Goal: Transaction & Acquisition: Purchase product/service

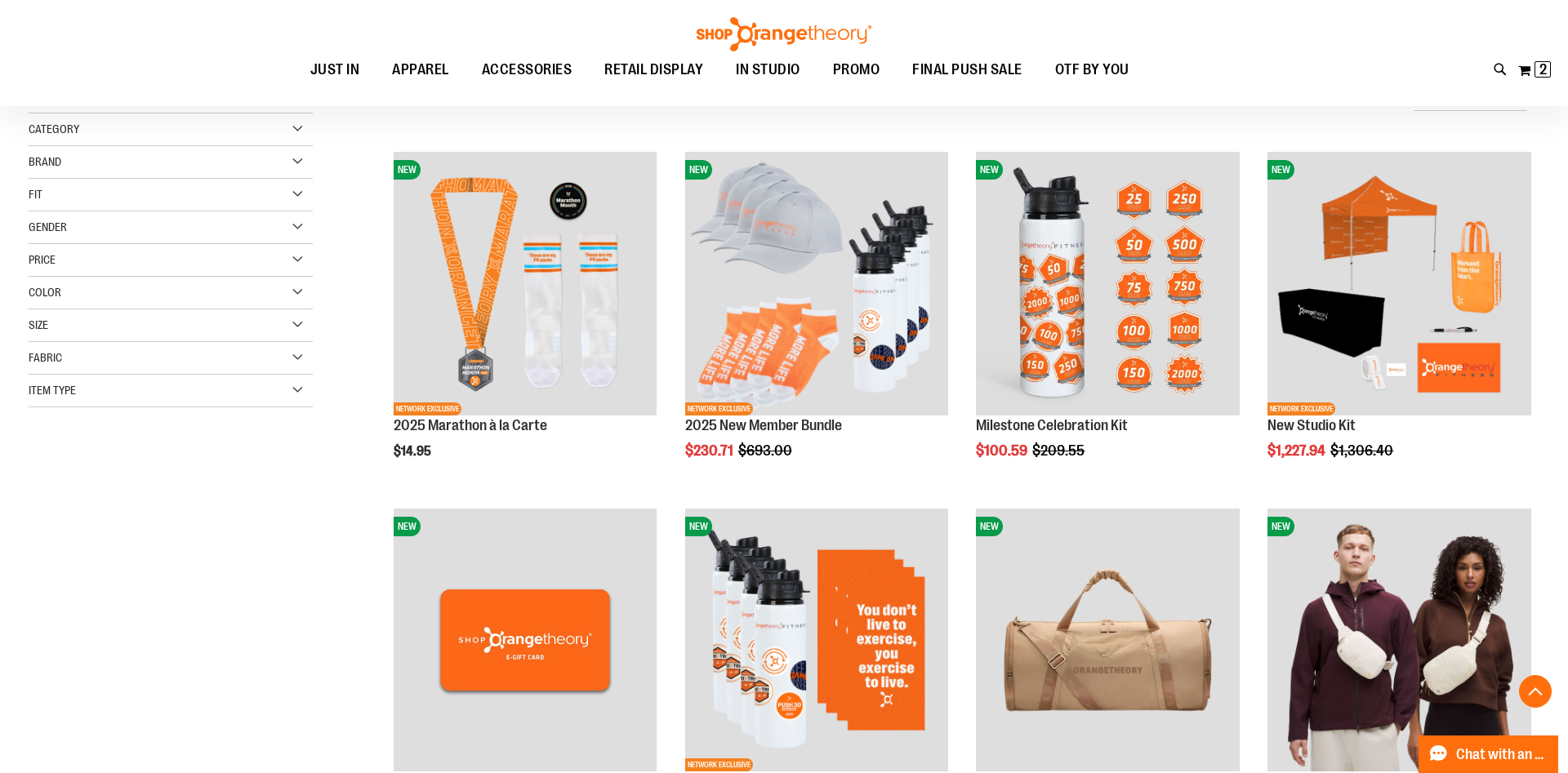
scroll to position [1034, 0]
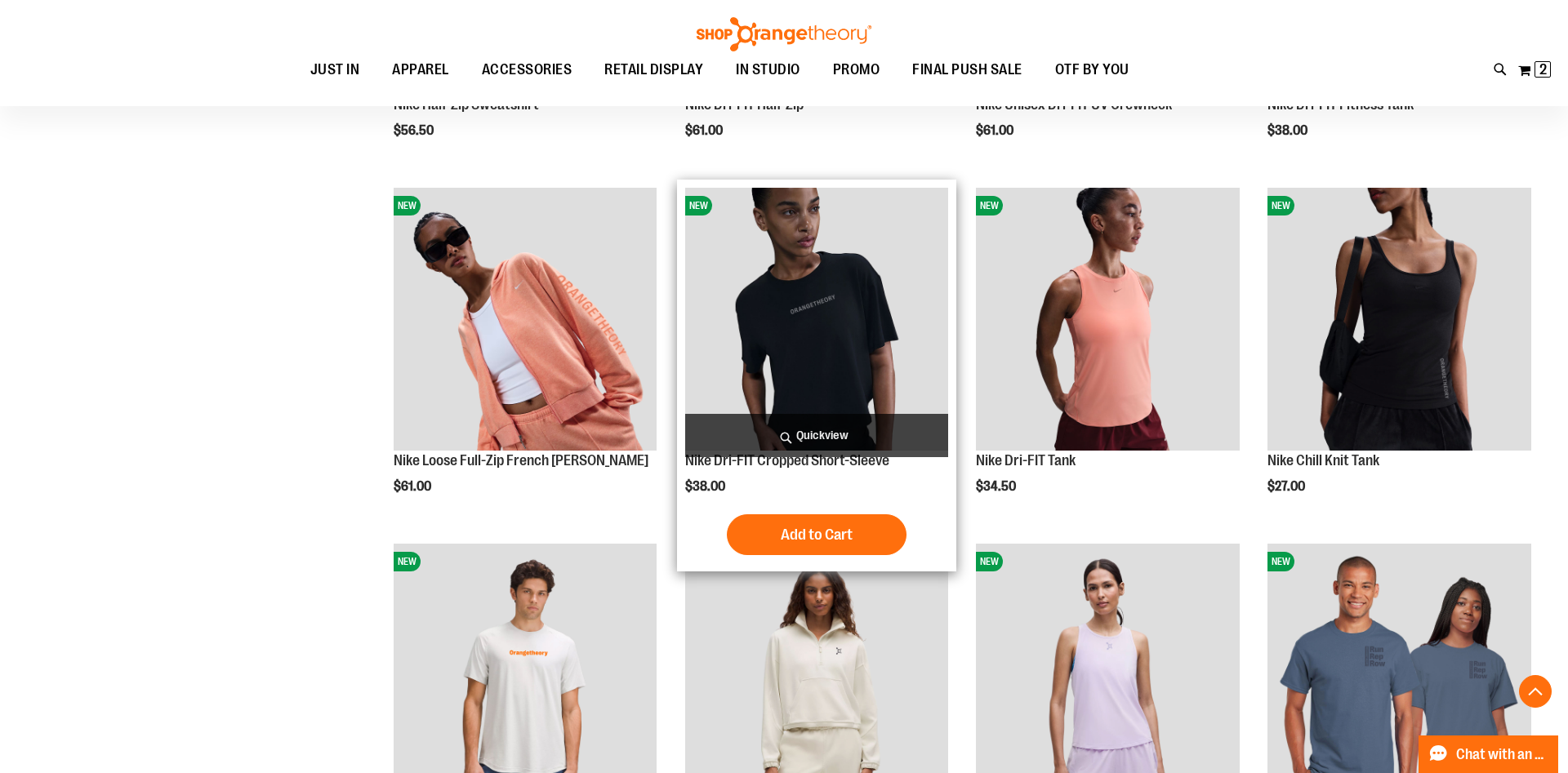
click at [853, 428] on span "Quickview" at bounding box center [817, 435] width 264 height 43
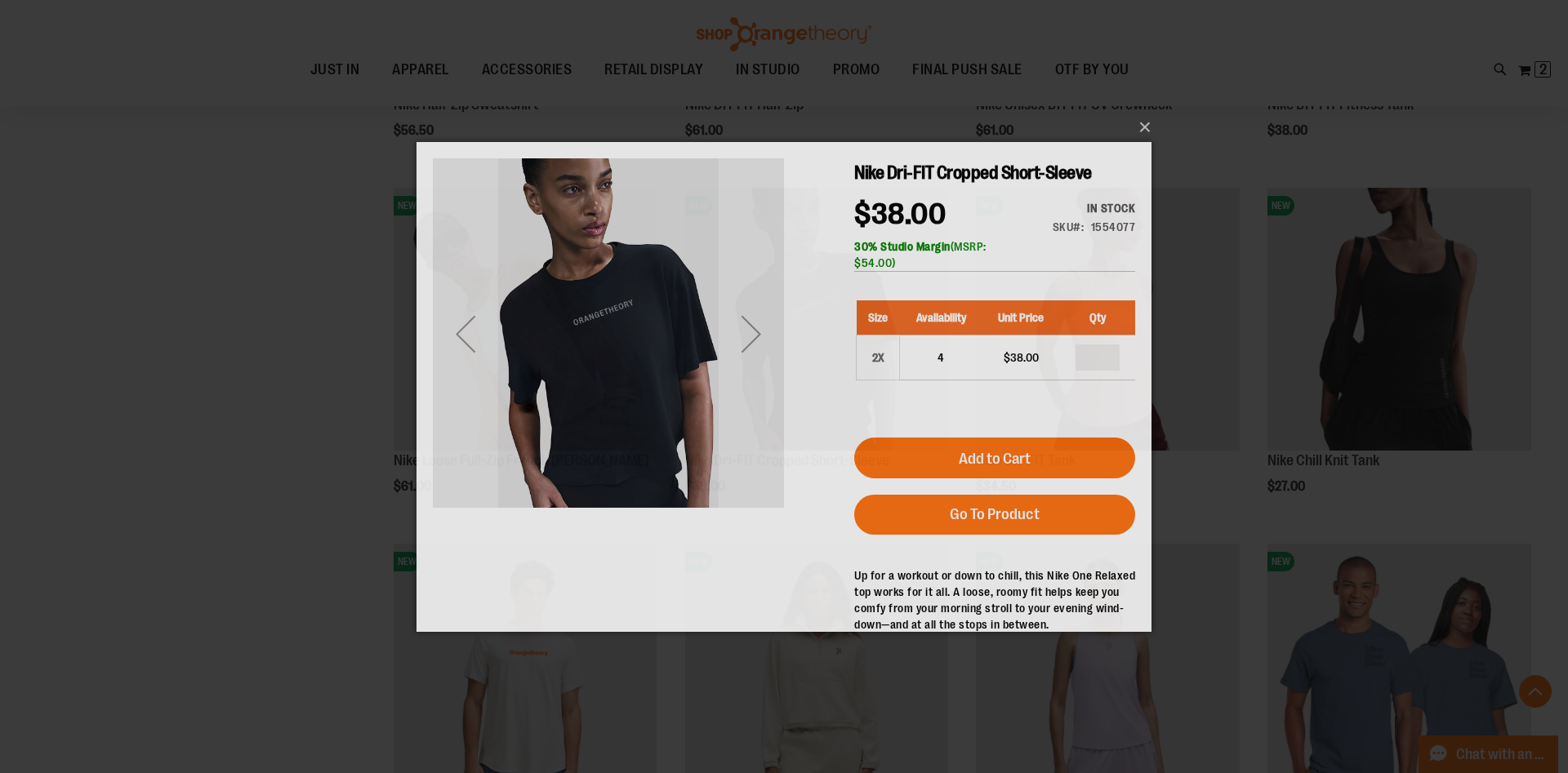
scroll to position [0, 0]
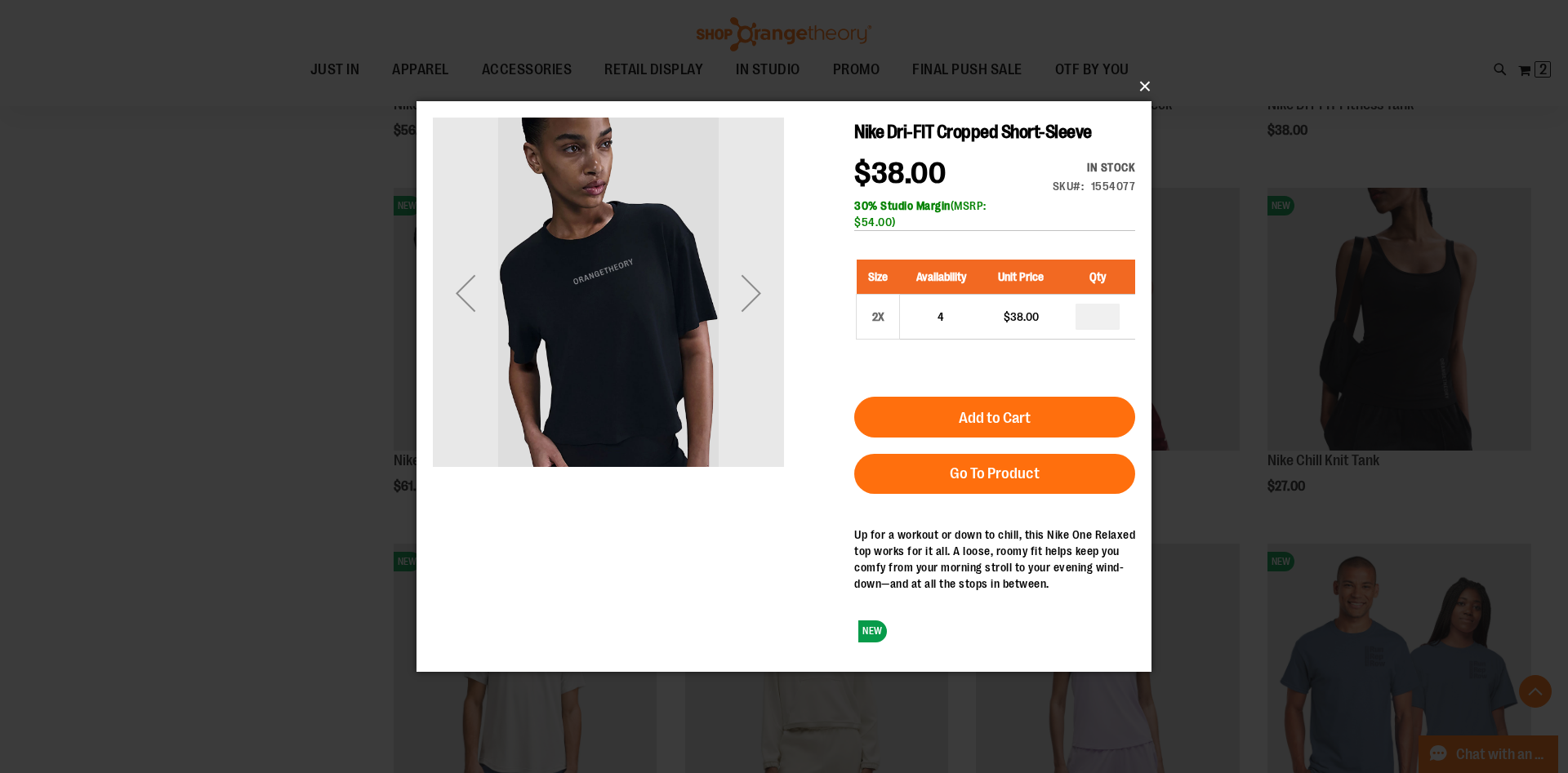
click at [1145, 86] on button "×" at bounding box center [788, 86] width 735 height 36
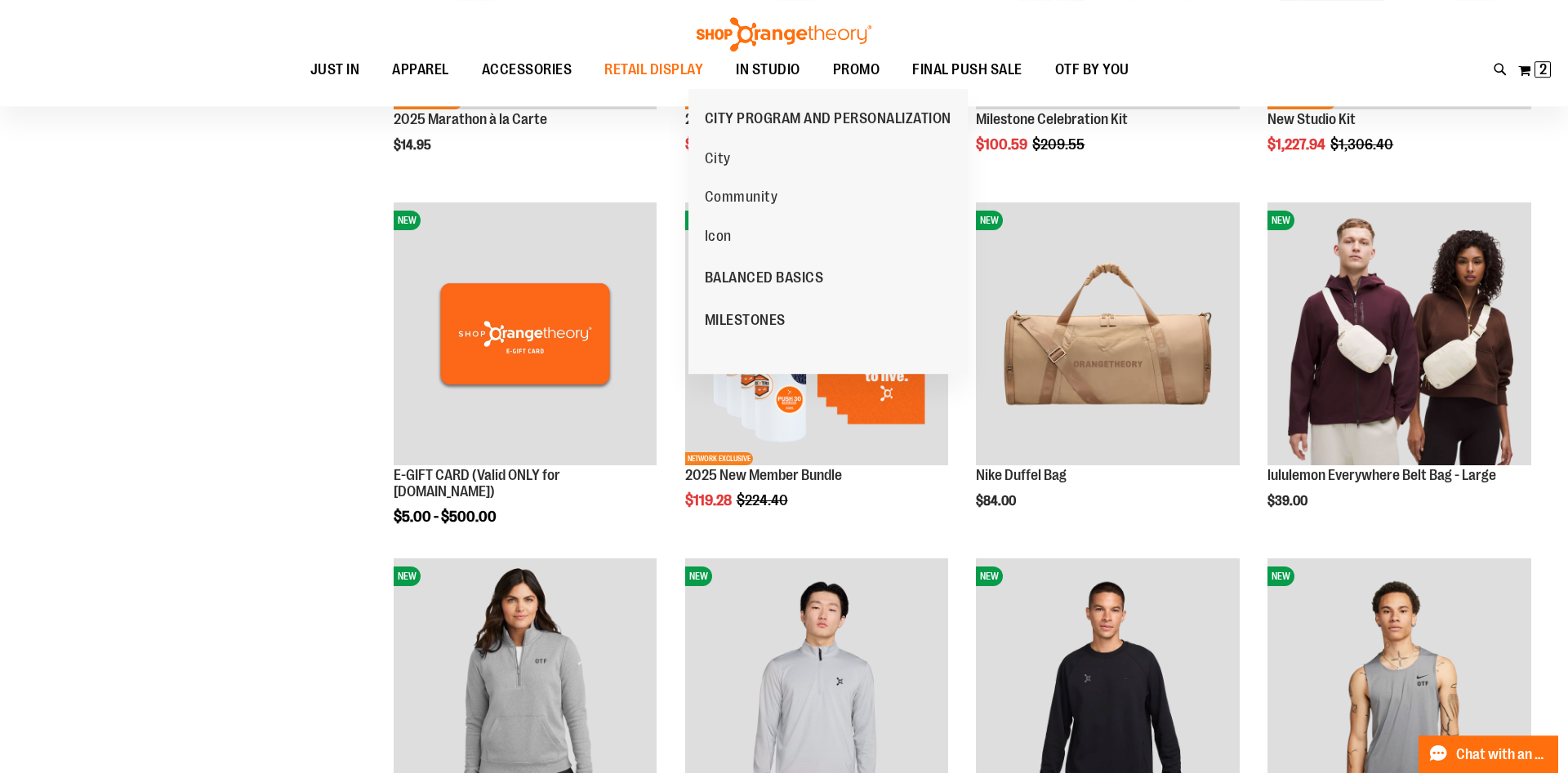
scroll to position [348, 0]
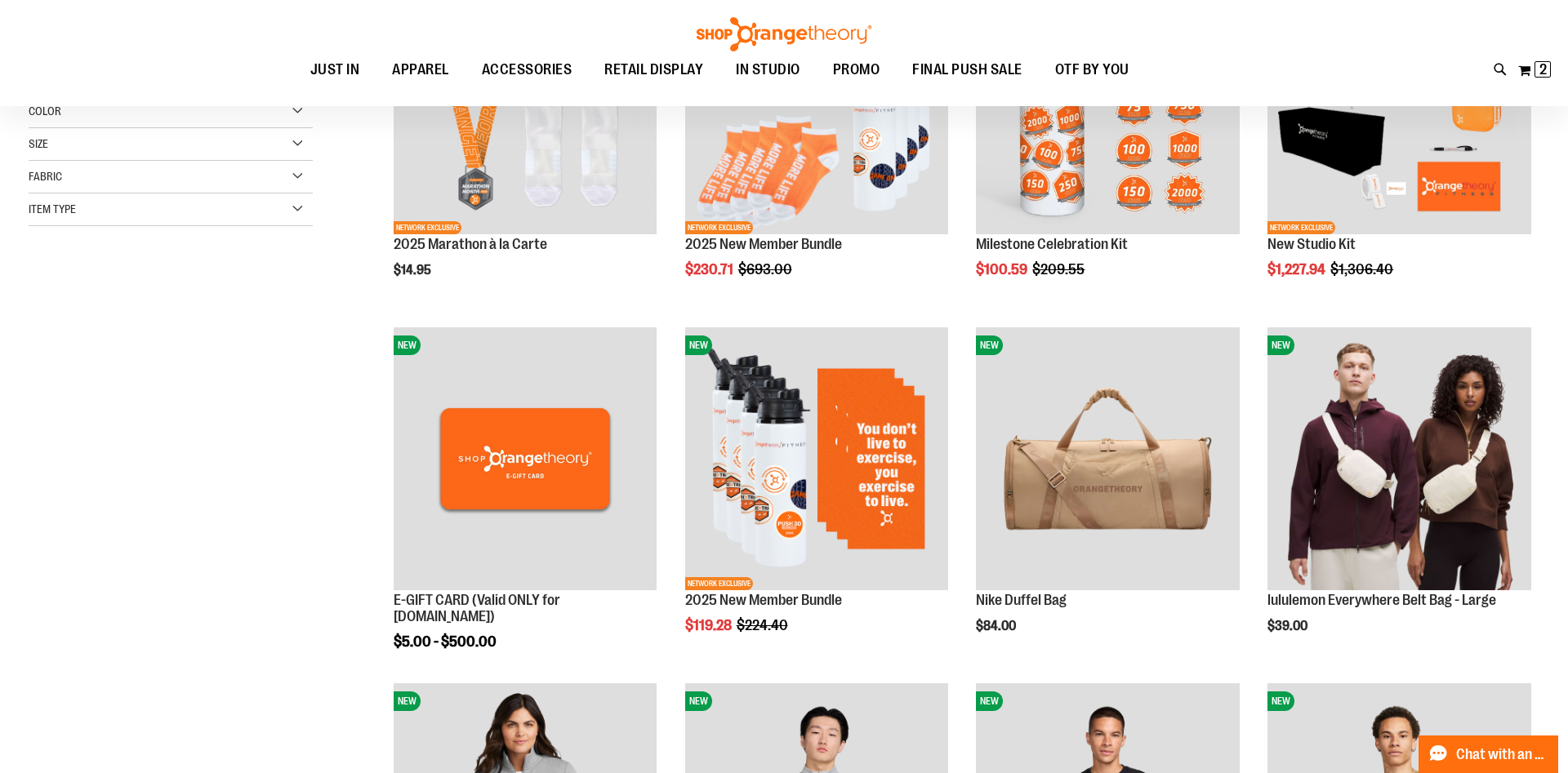
scroll to position [15, 0]
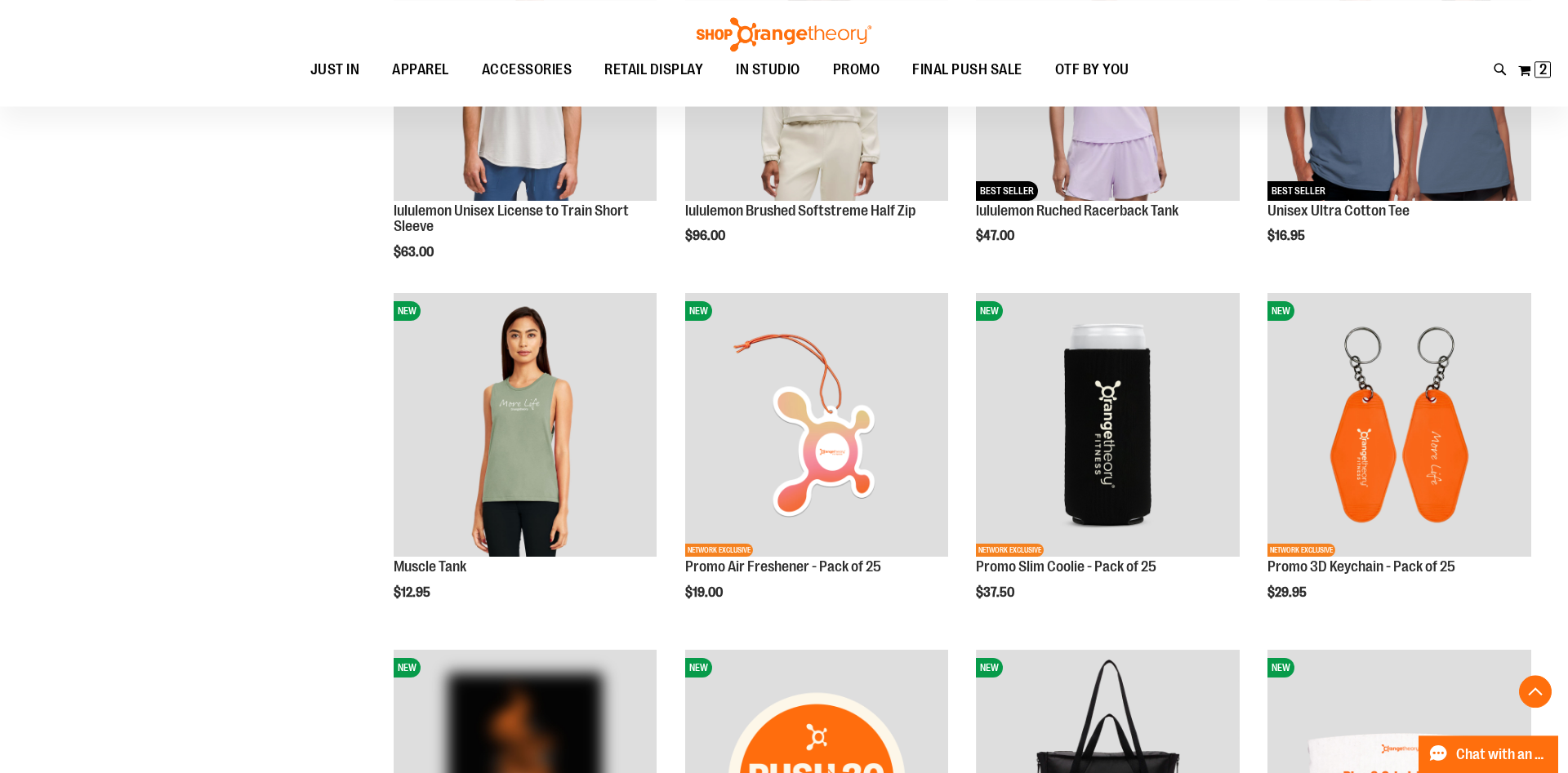
scroll to position [1681, 0]
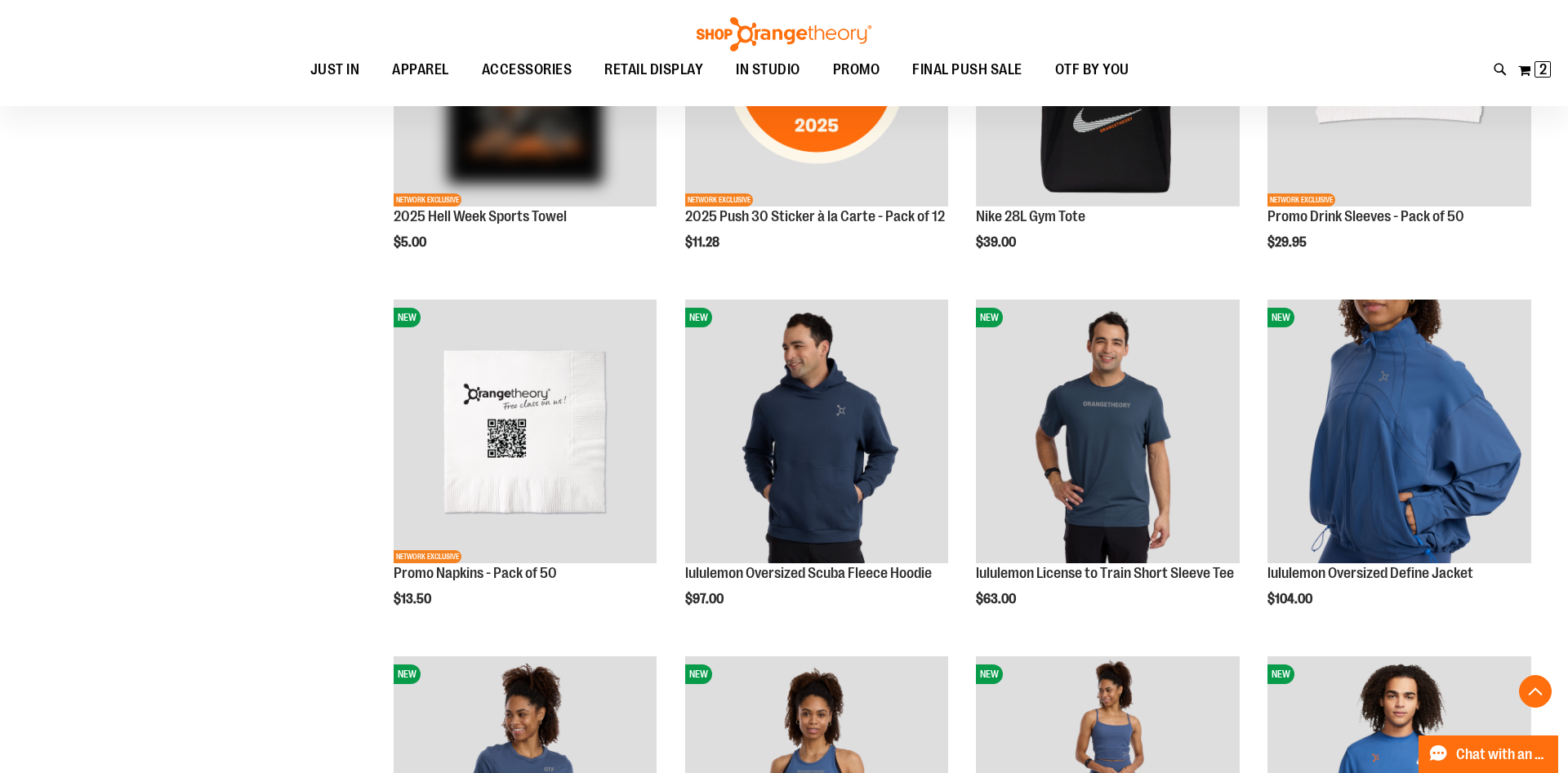
scroll to position [2763, 0]
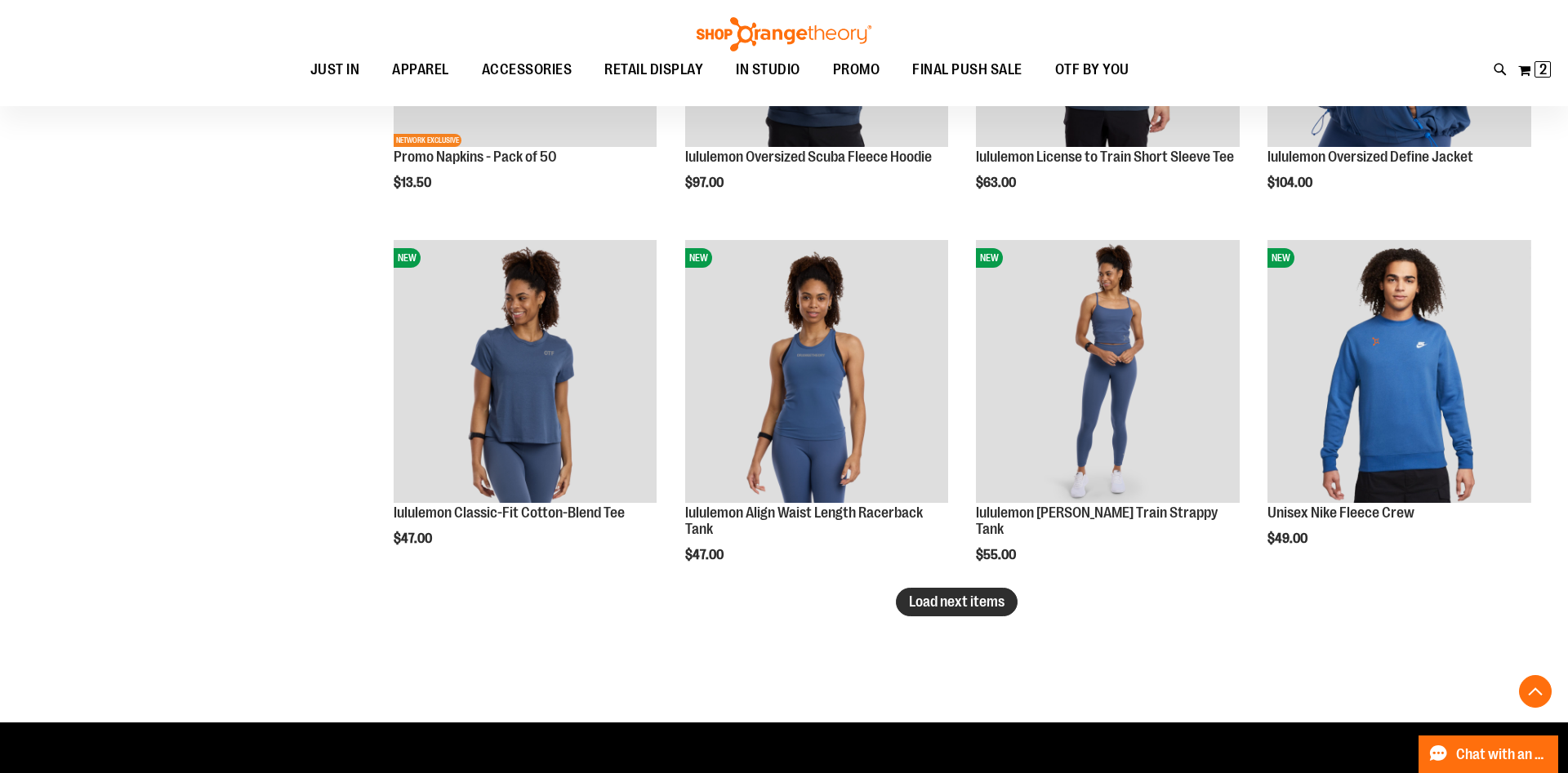
click at [966, 600] on span "Load next items" at bounding box center [956, 602] width 95 height 17
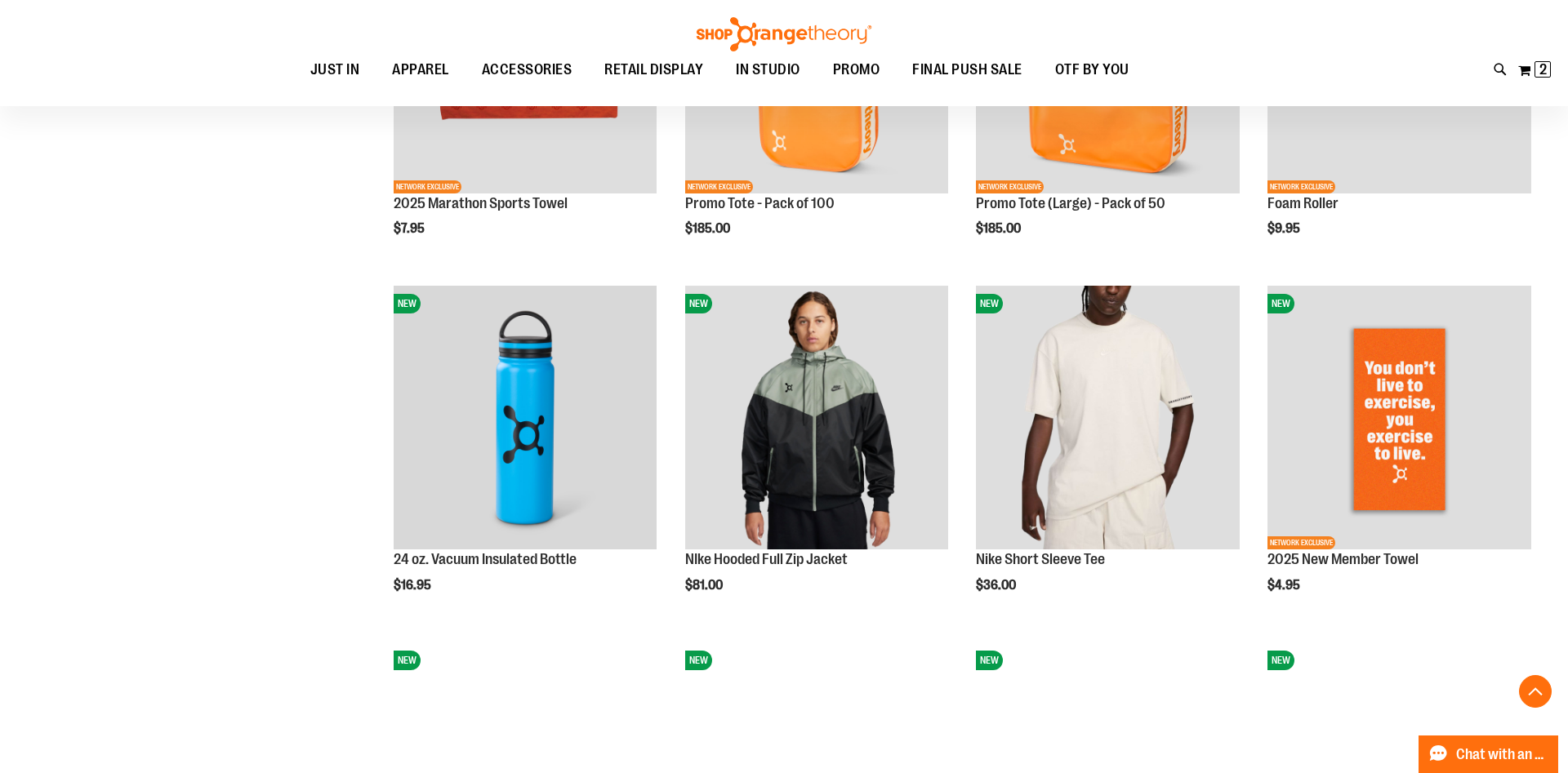
scroll to position [3846, 0]
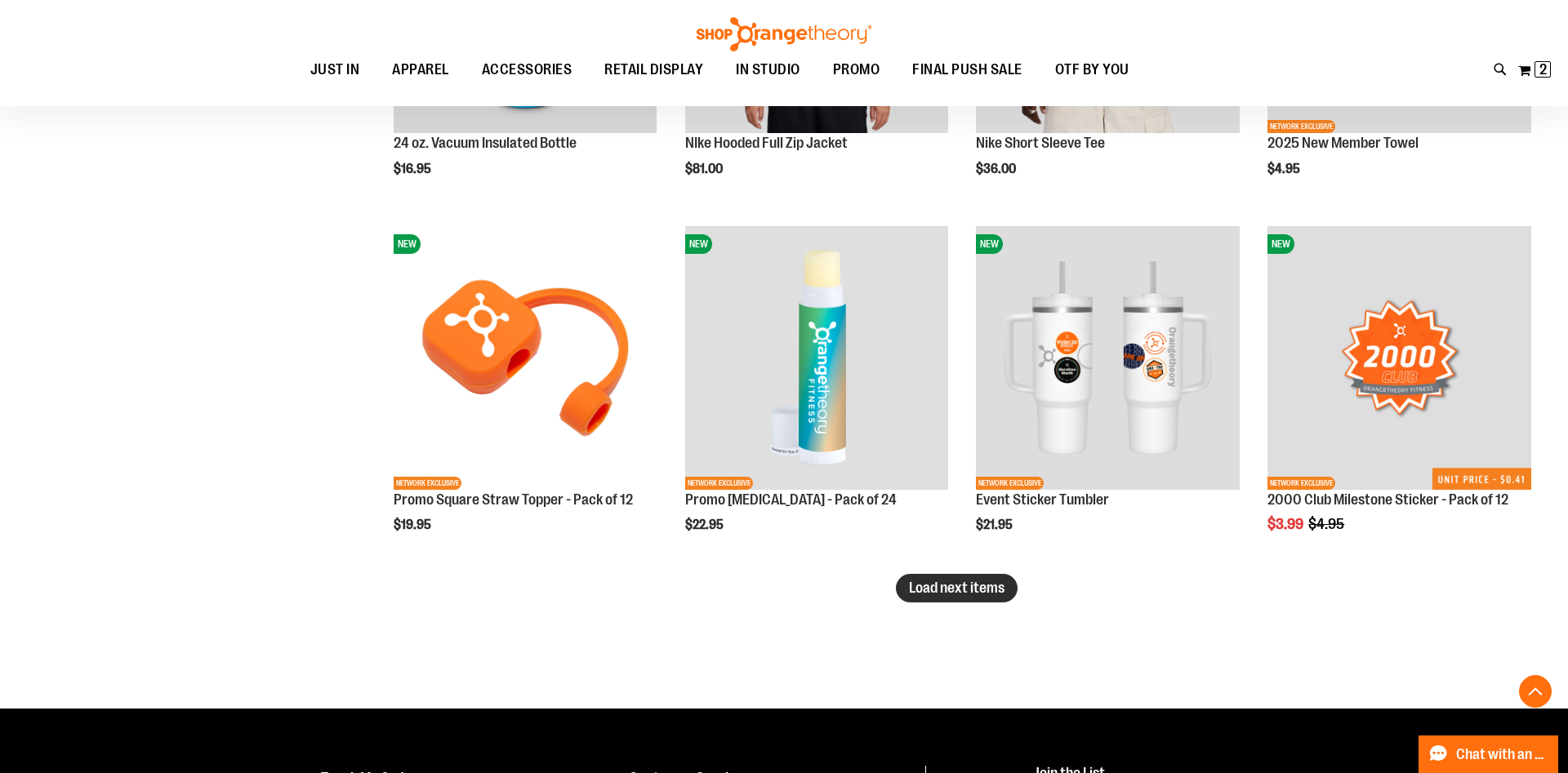
click at [976, 595] on span "Load next items" at bounding box center [956, 588] width 95 height 17
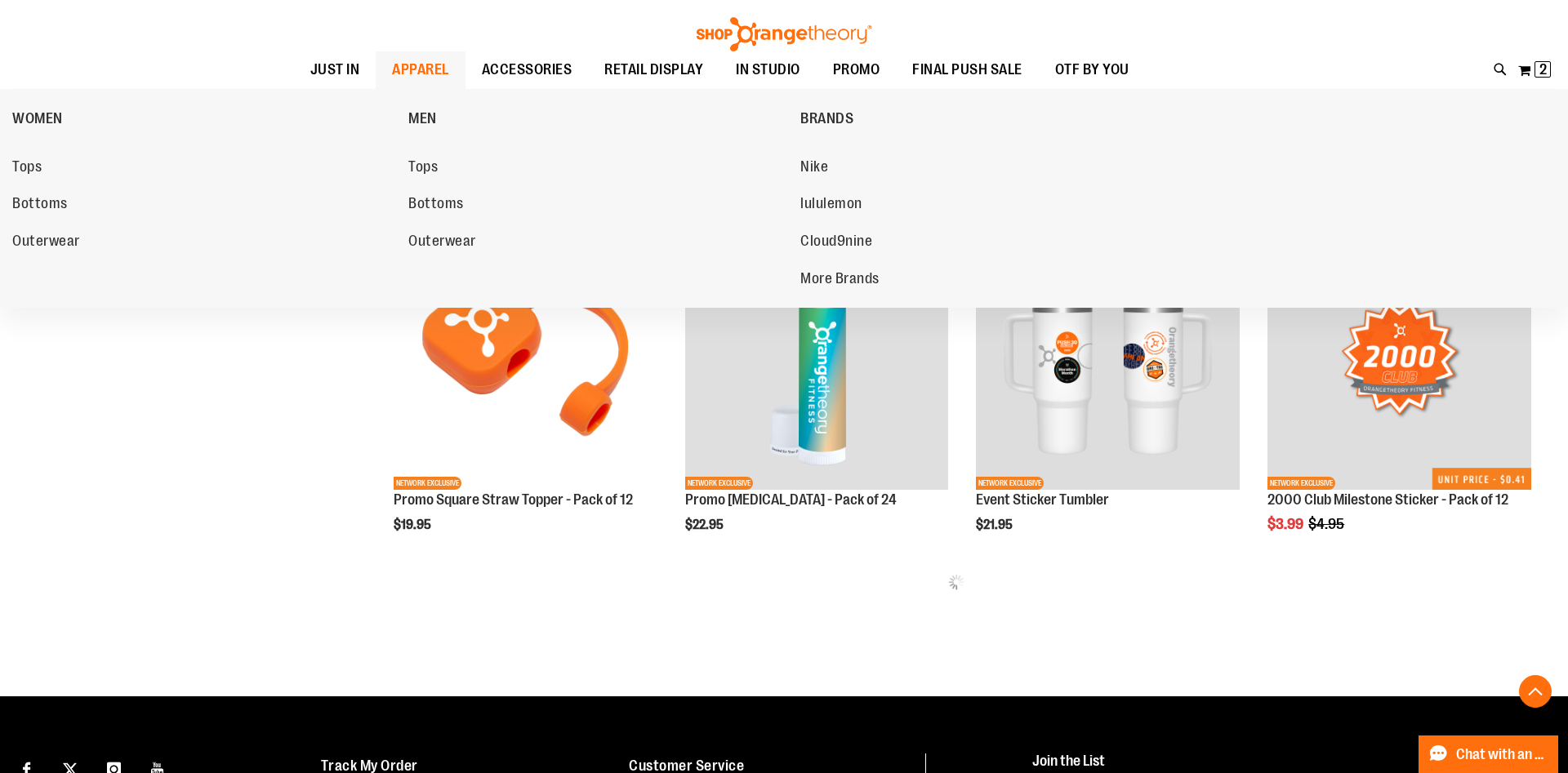
click at [435, 62] on span "APPAREL" at bounding box center [420, 70] width 57 height 37
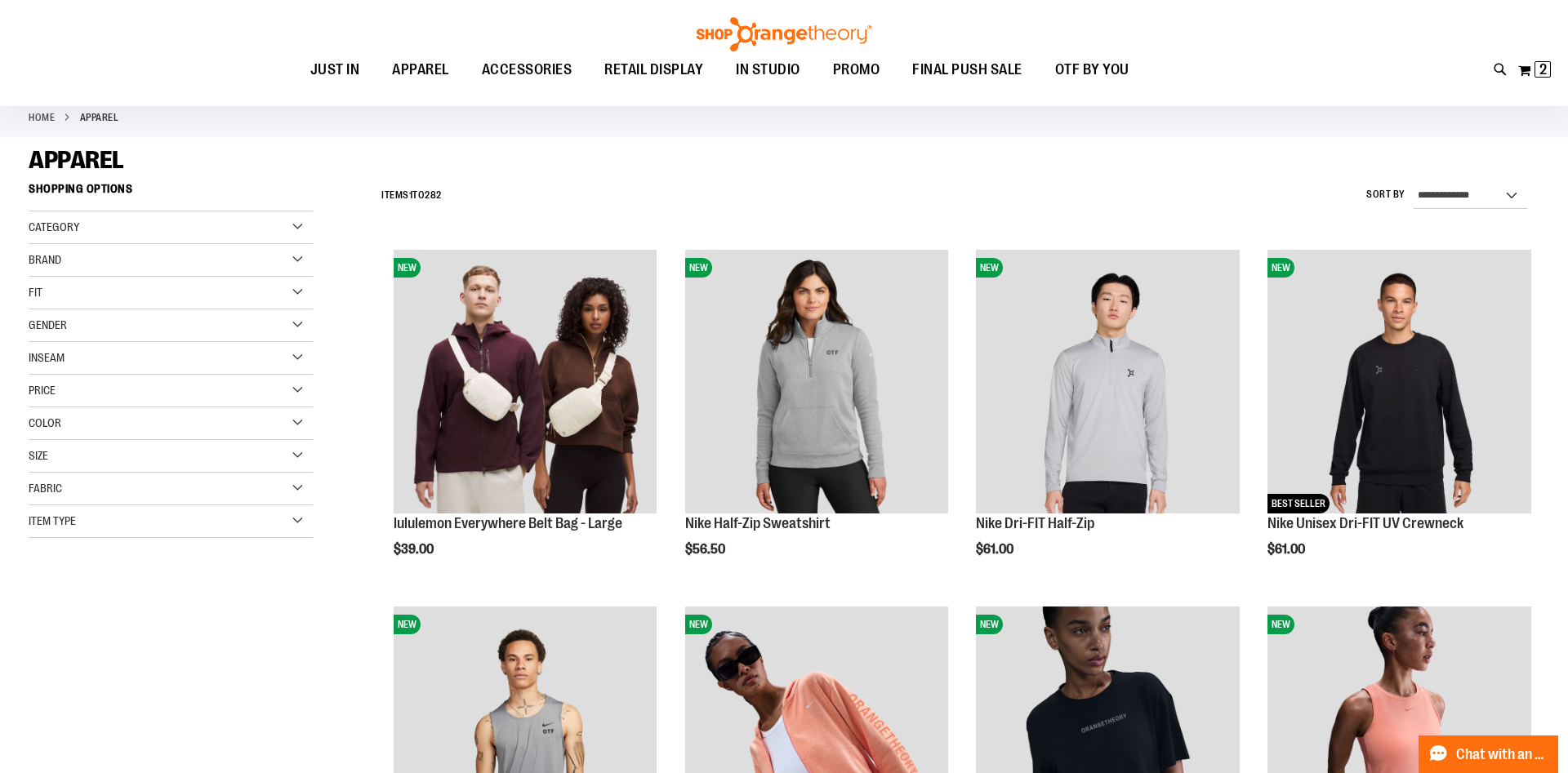
scroll to position [165, 0]
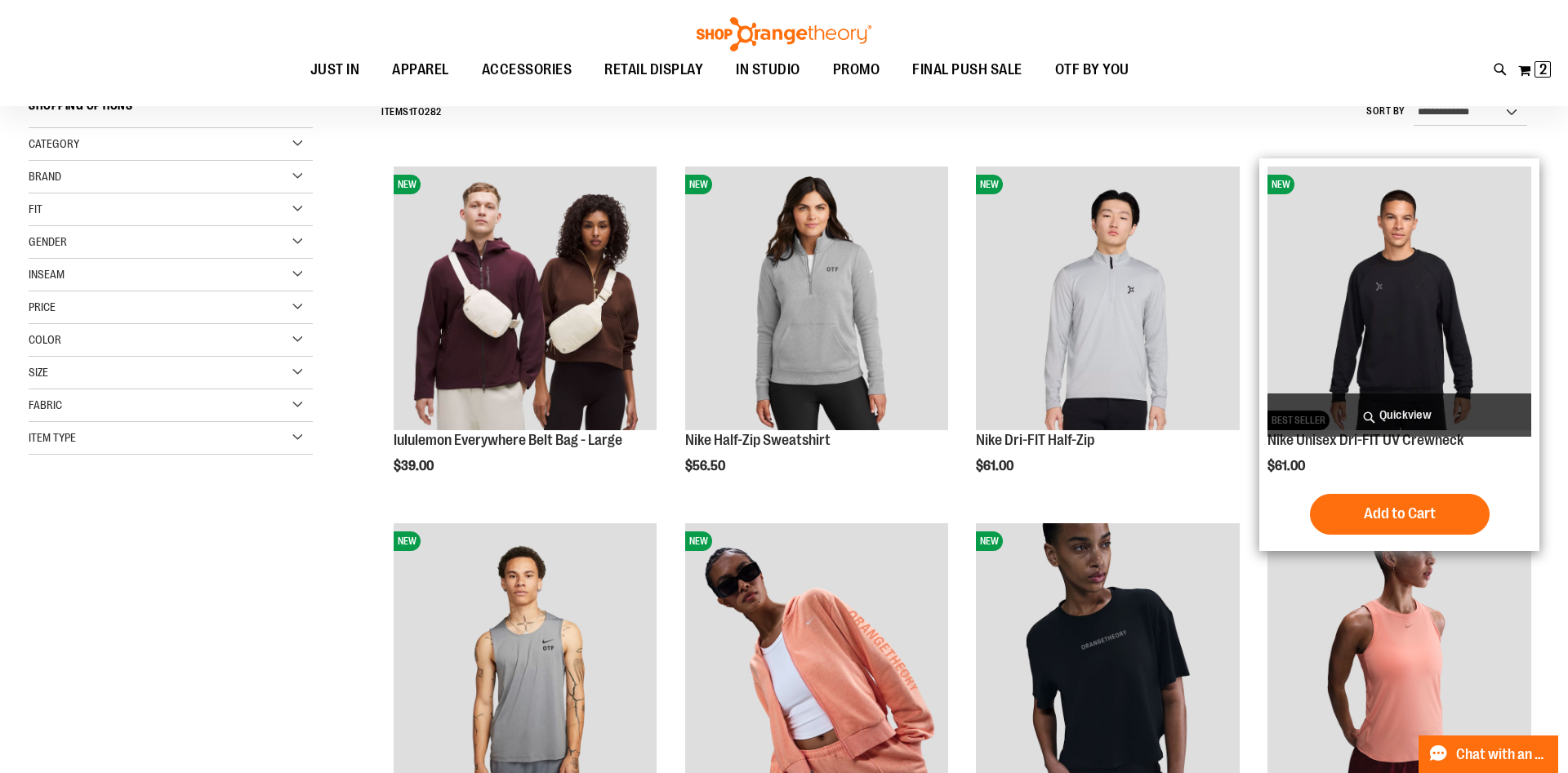
click at [1372, 418] on span "Quickview" at bounding box center [1399, 415] width 264 height 43
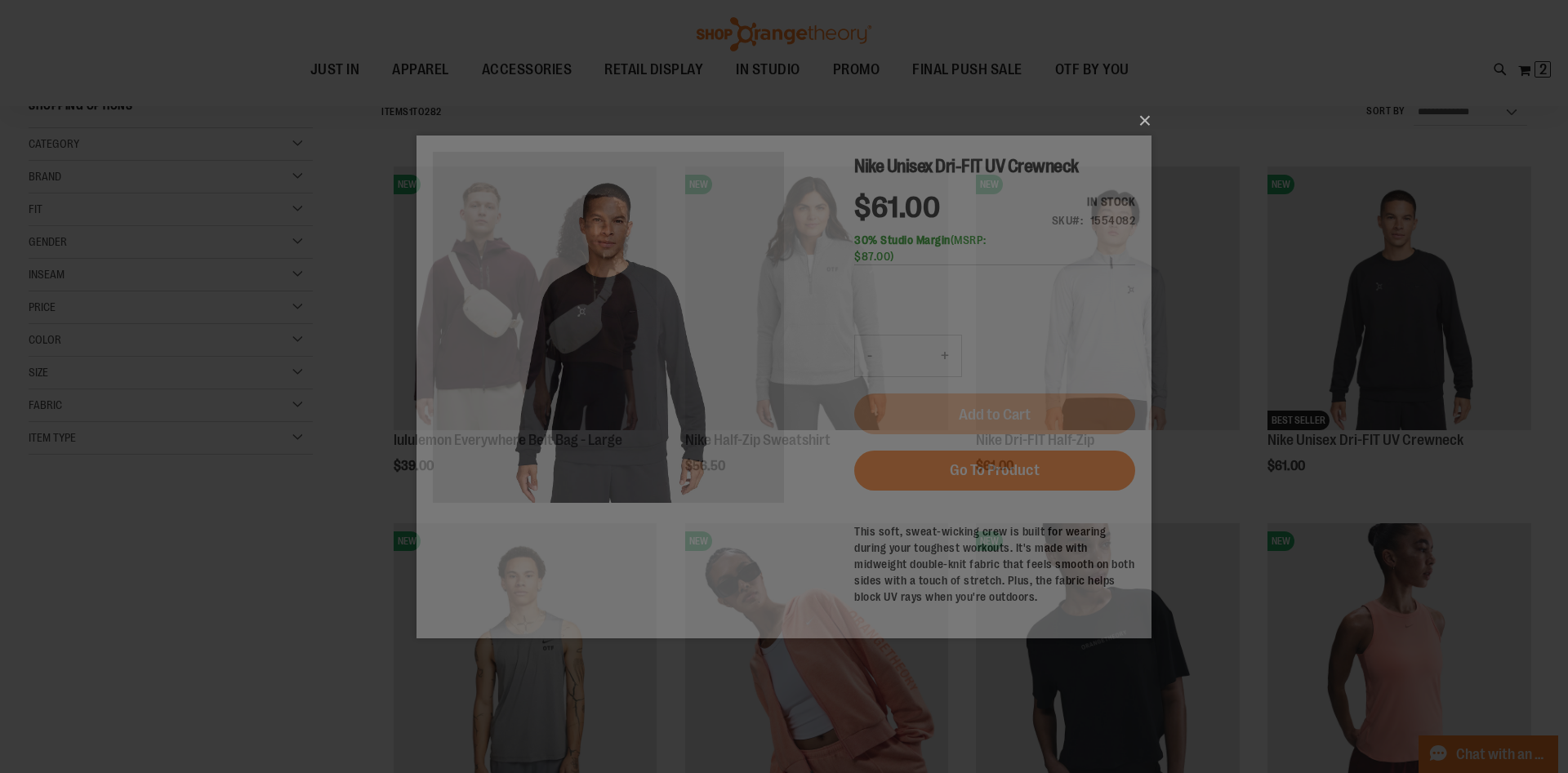
scroll to position [0, 0]
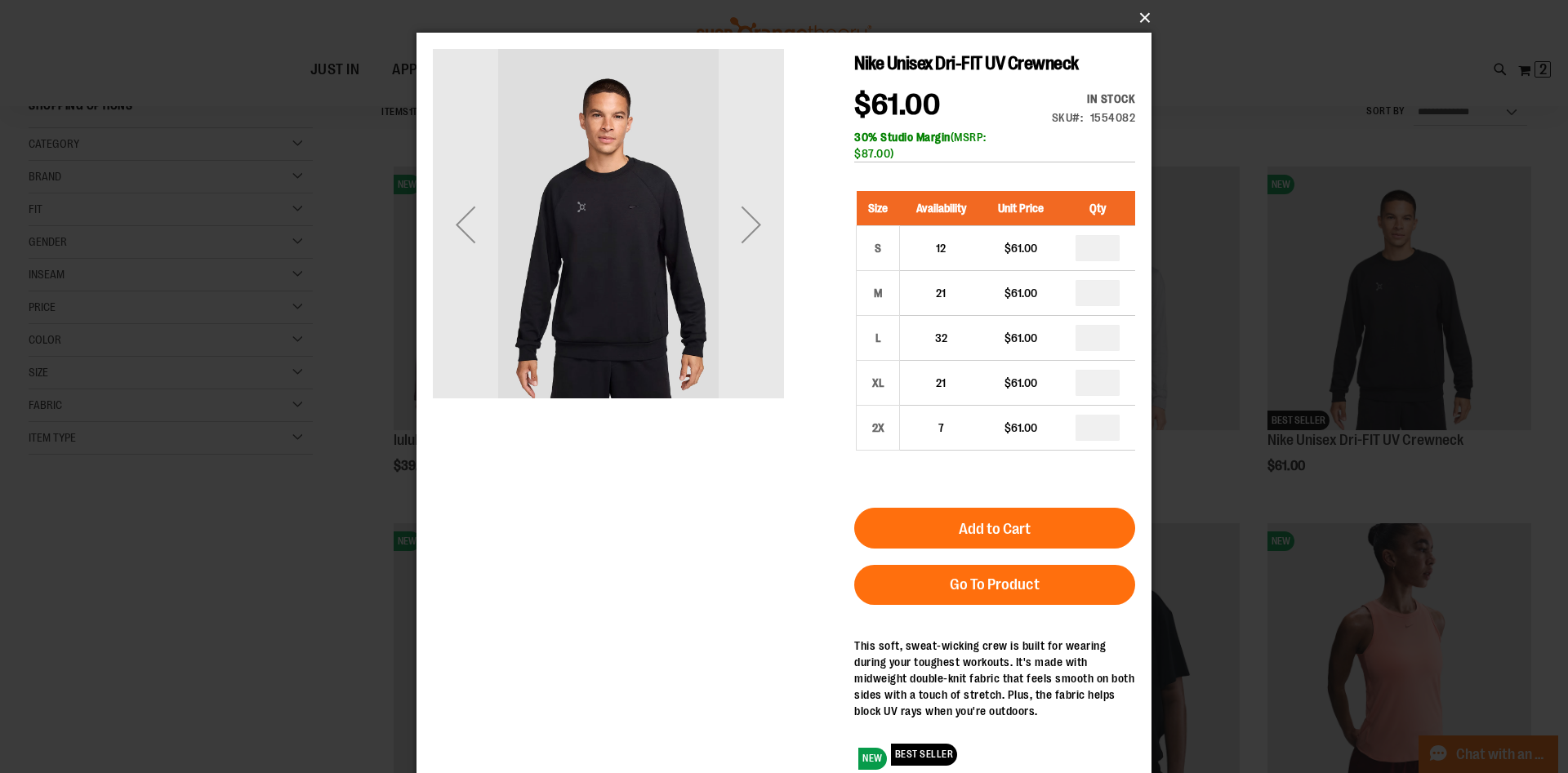
click at [1135, 19] on button "×" at bounding box center [788, 18] width 735 height 36
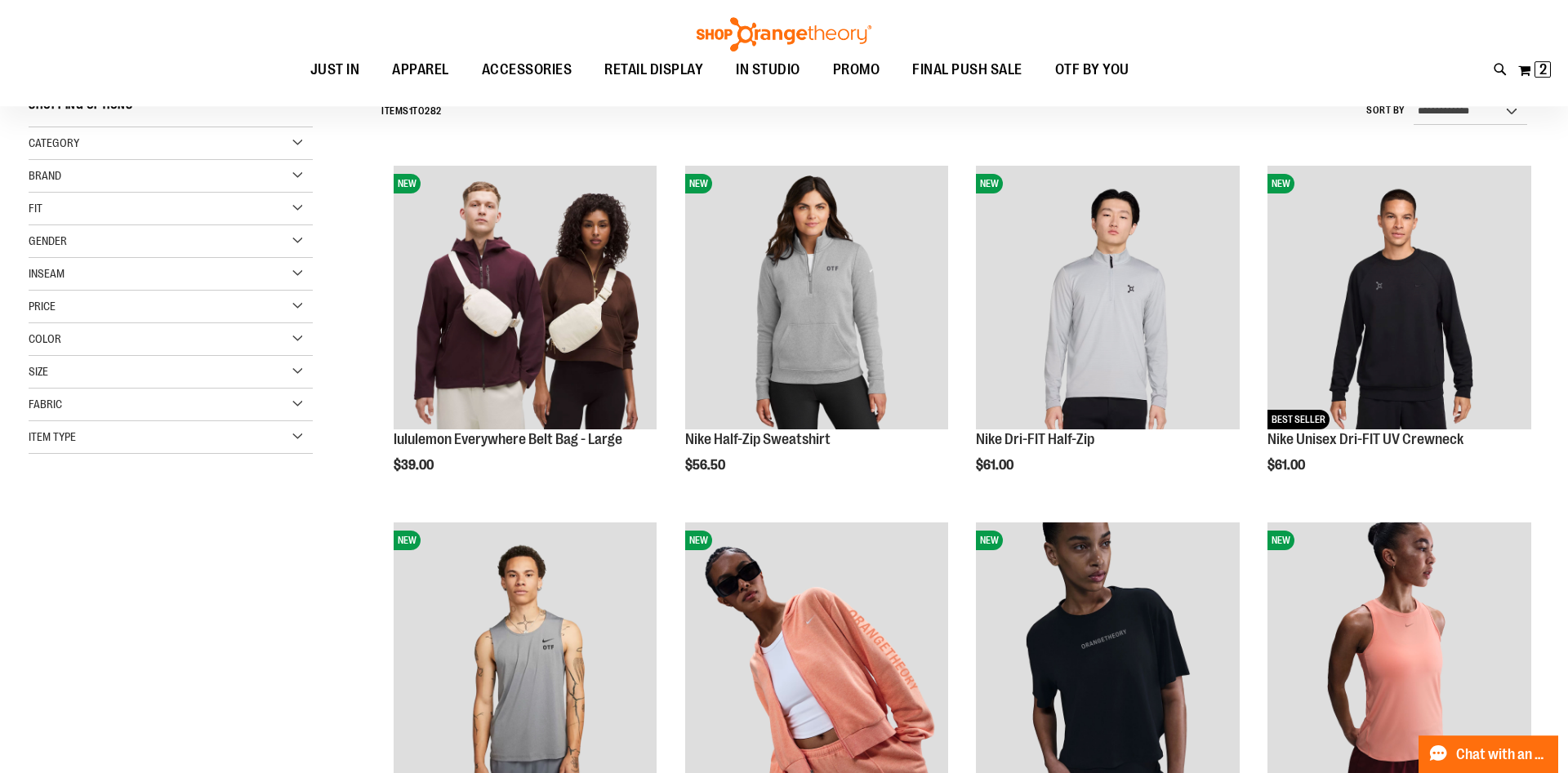
scroll to position [499, 0]
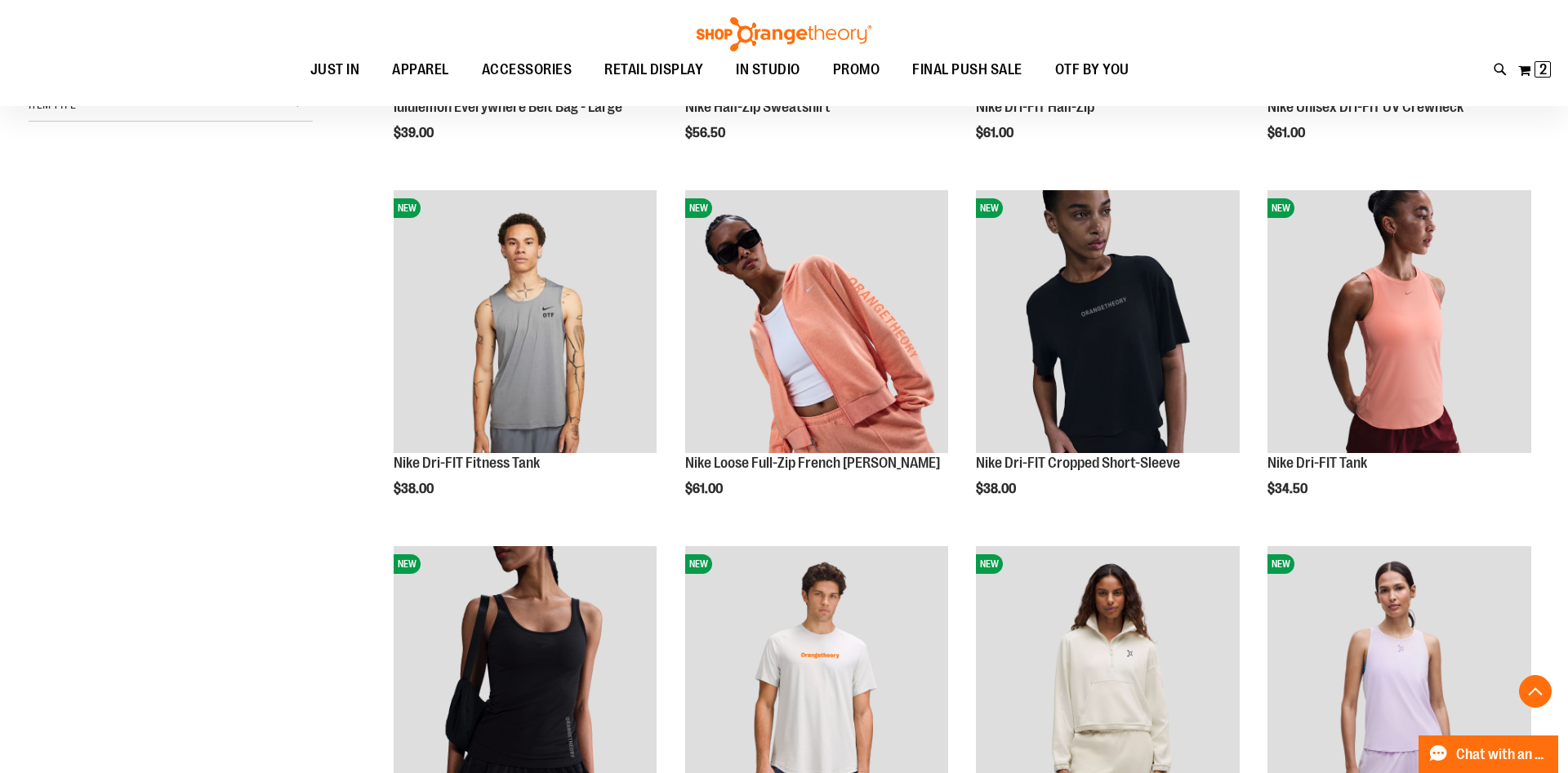
click at [198, 592] on div "**********" at bounding box center [784, 384] width 1511 height 1250
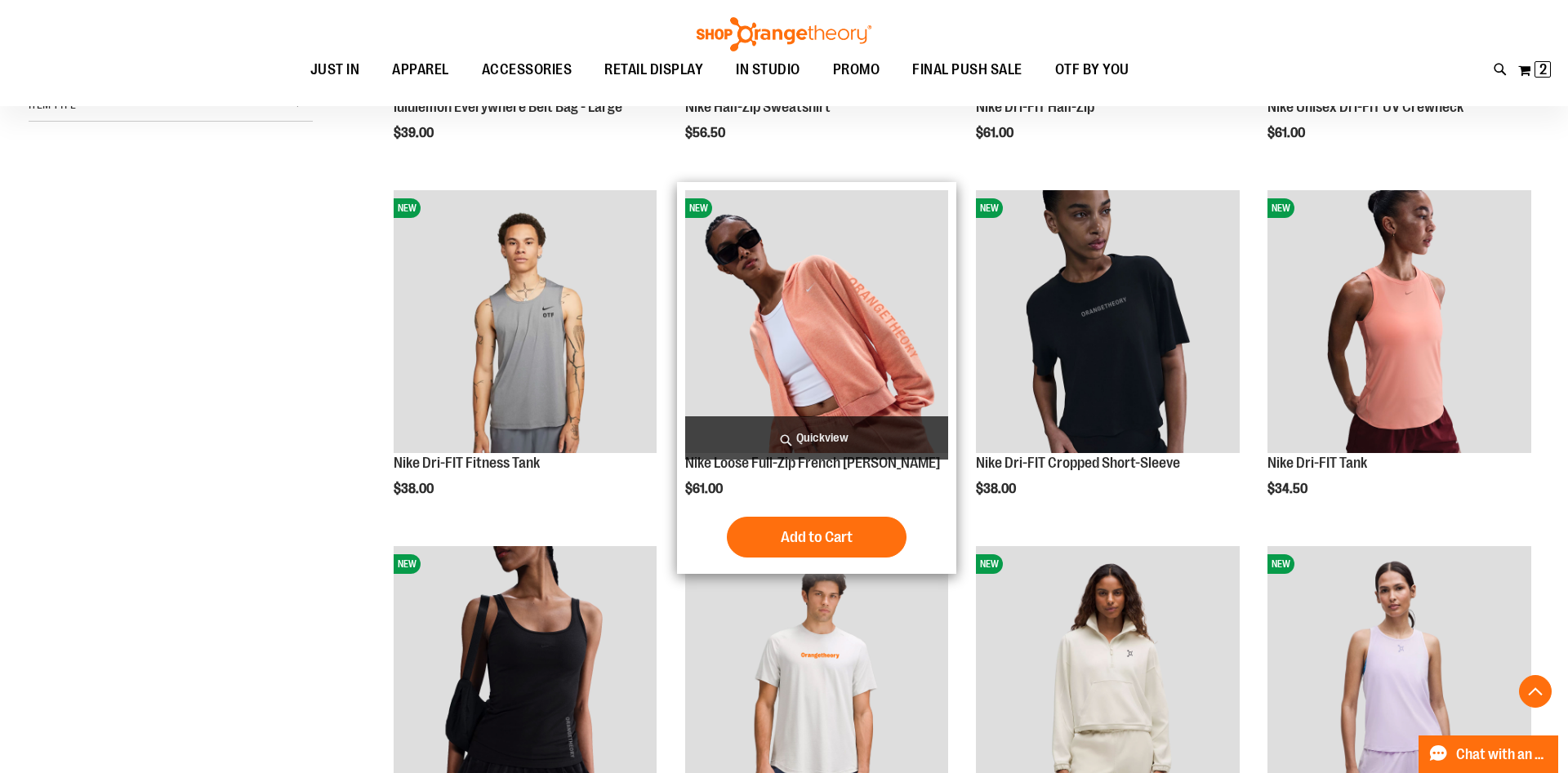
click at [811, 437] on span "Quickview" at bounding box center [817, 438] width 264 height 43
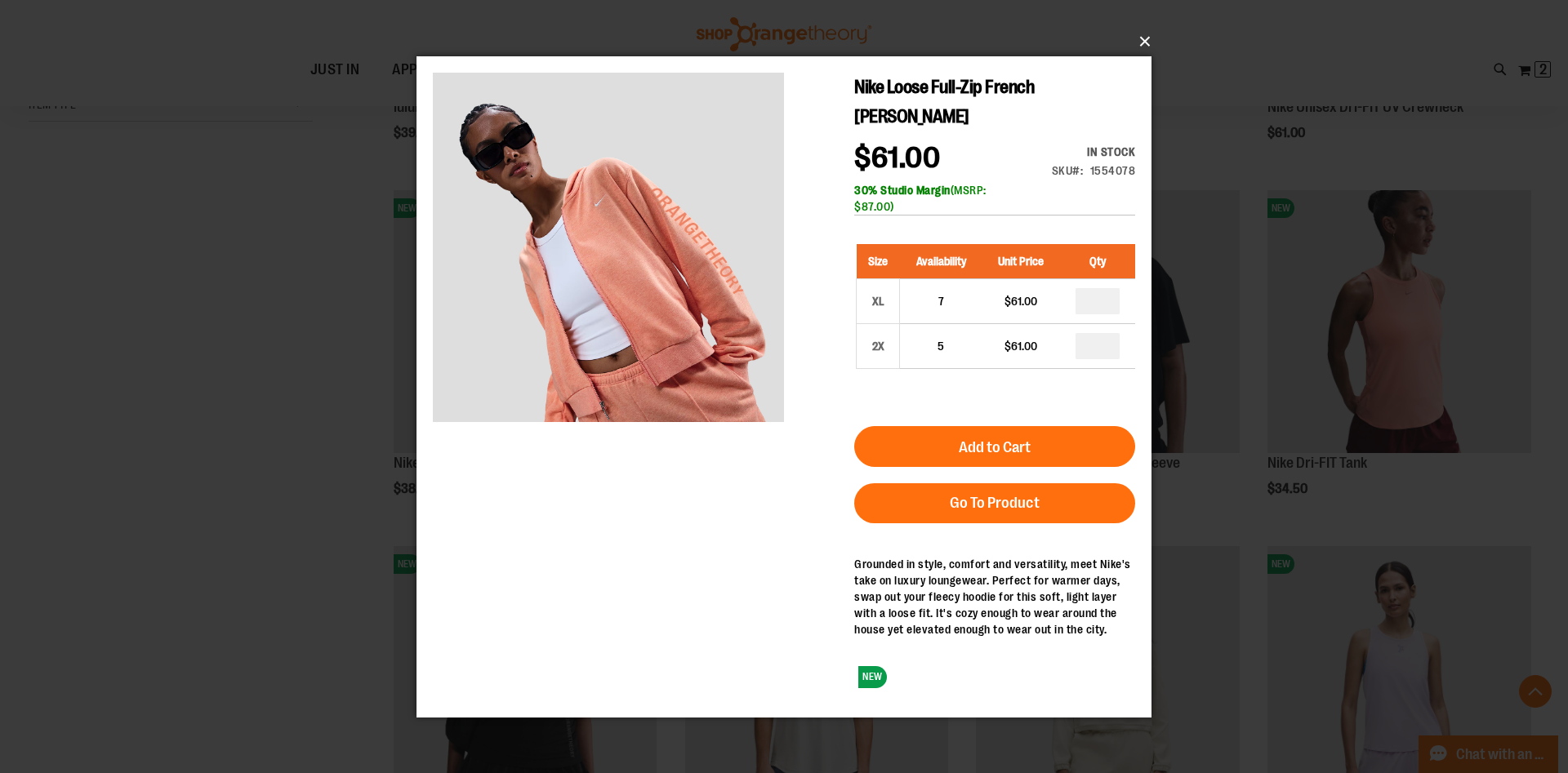
click at [1145, 38] on button "×" at bounding box center [788, 41] width 735 height 36
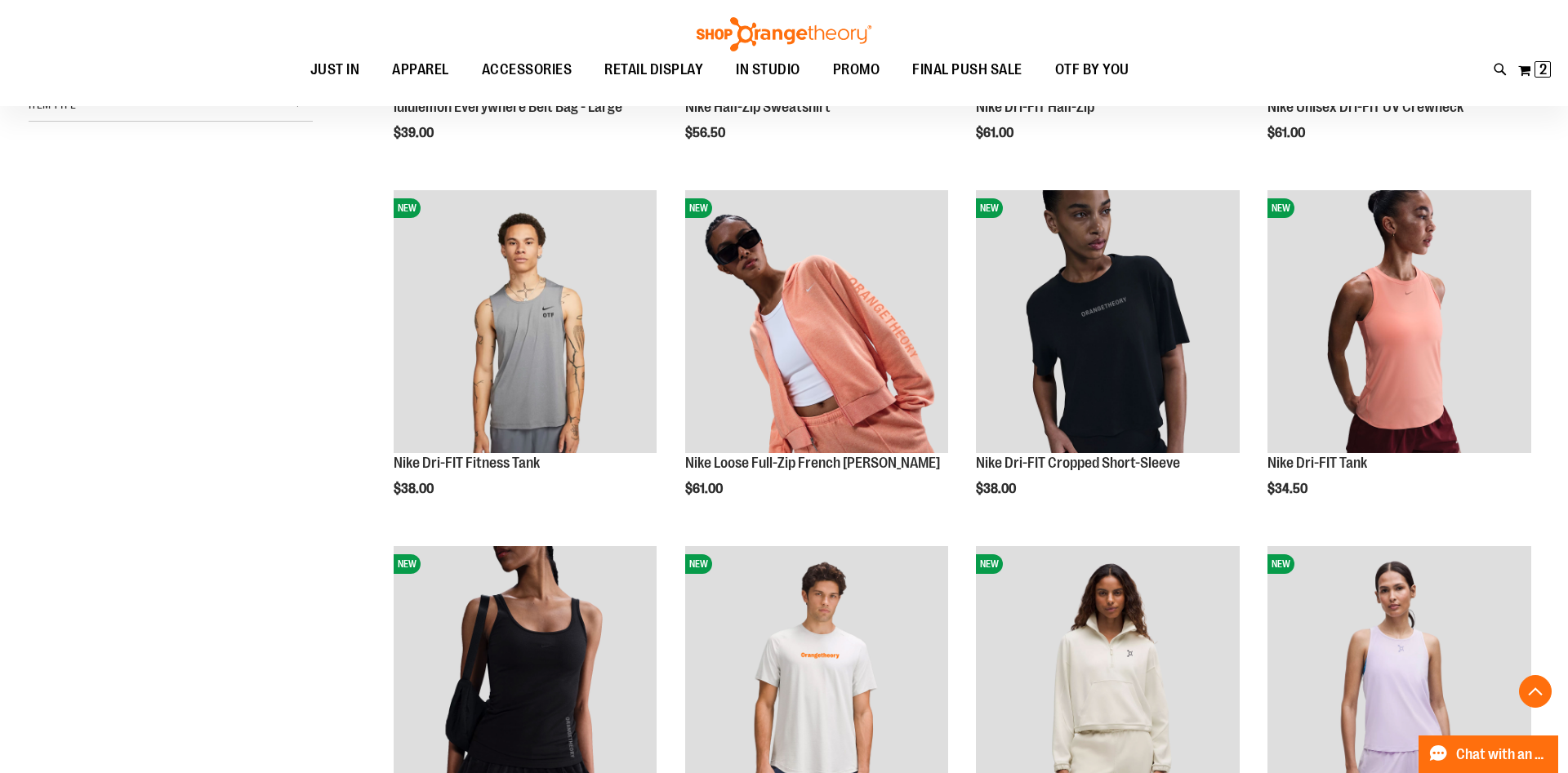
click at [158, 177] on div "Recently Ordered Last Ordered Items Add to Cart Promo Towels - Pack of 96 Add t…" at bounding box center [186, 170] width 314 height 33
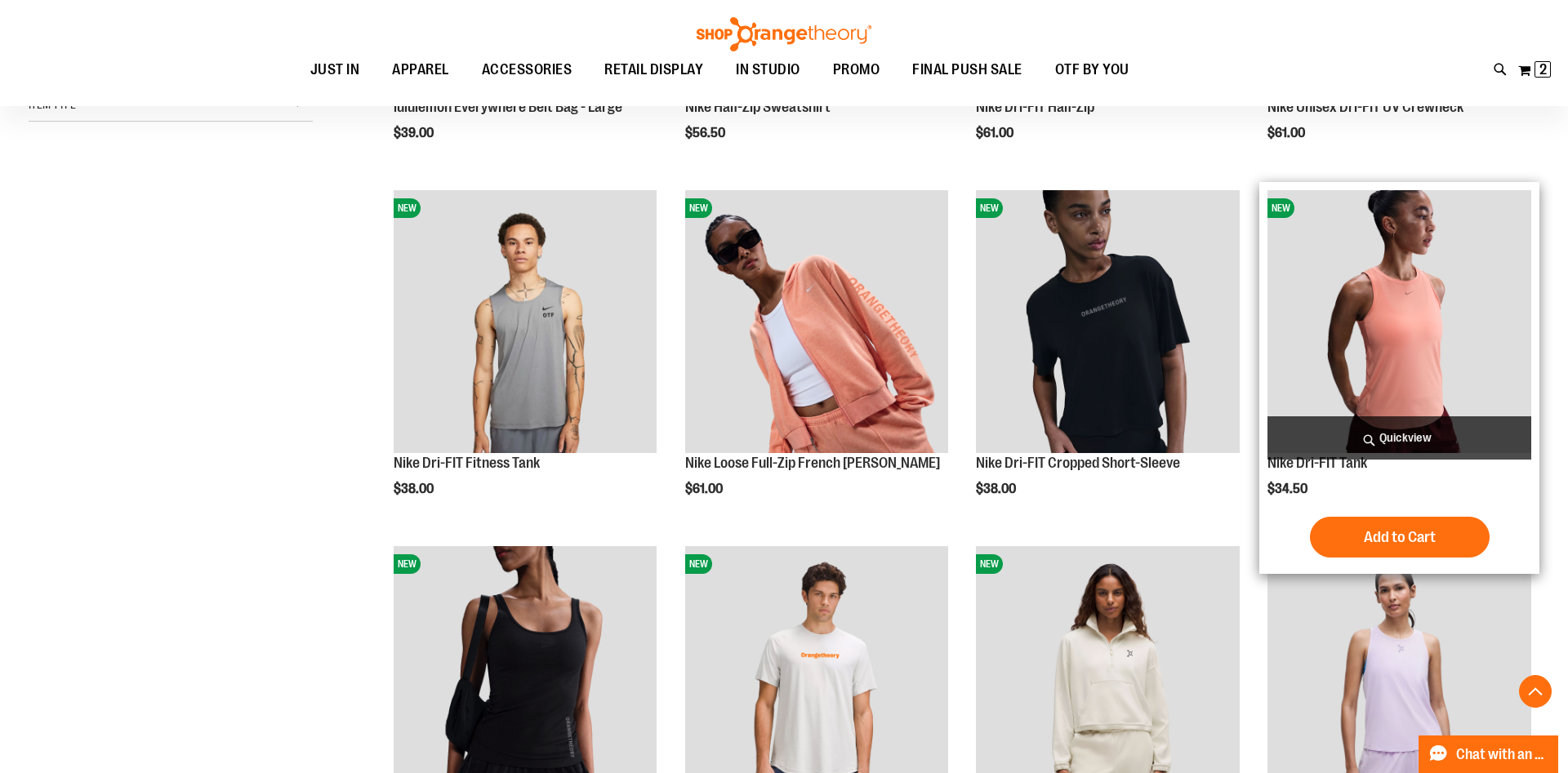
click at [1397, 444] on span "Quickview" at bounding box center [1399, 438] width 264 height 43
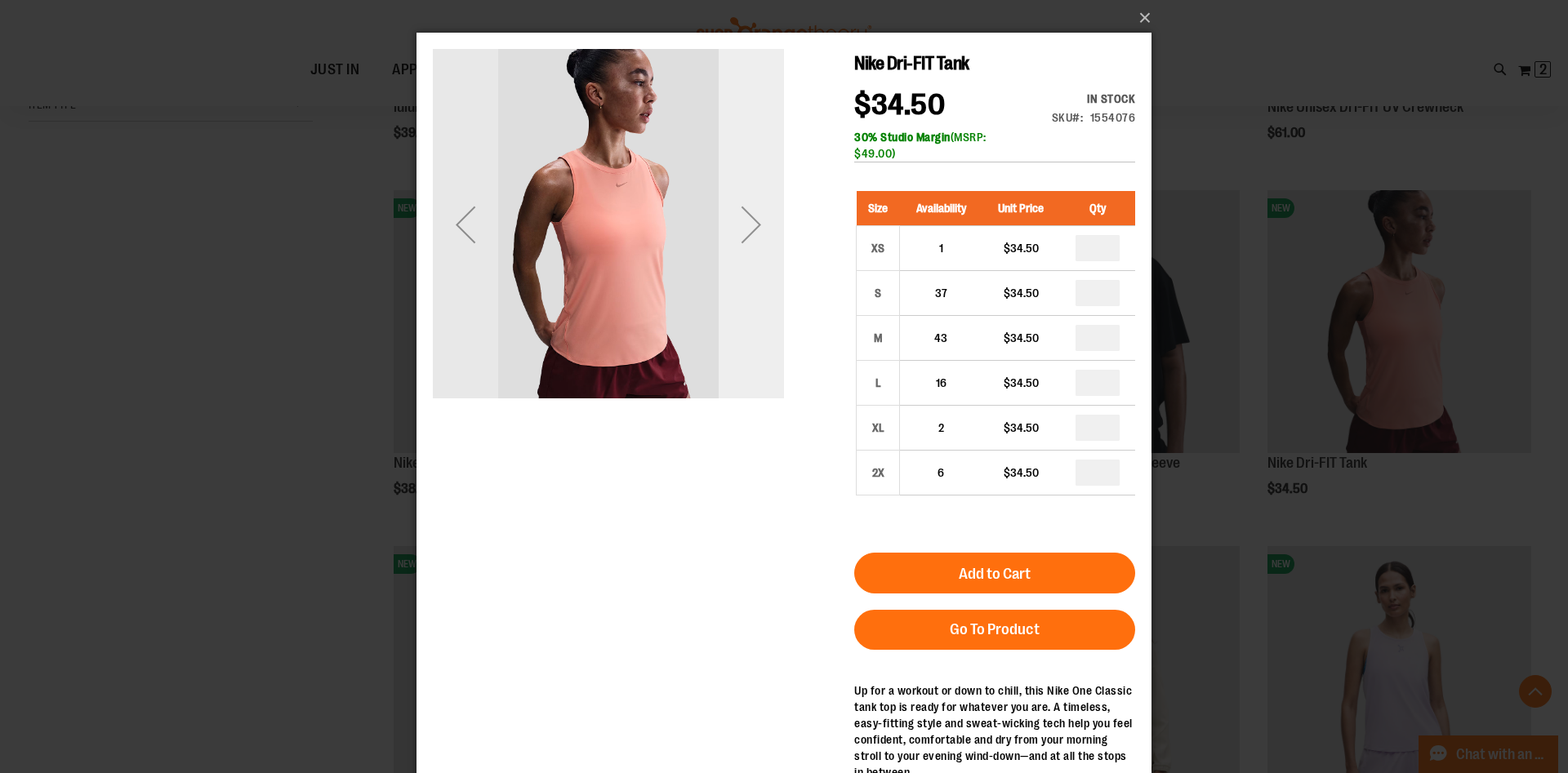
click at [768, 191] on div "Next" at bounding box center [751, 225] width 65 height 351
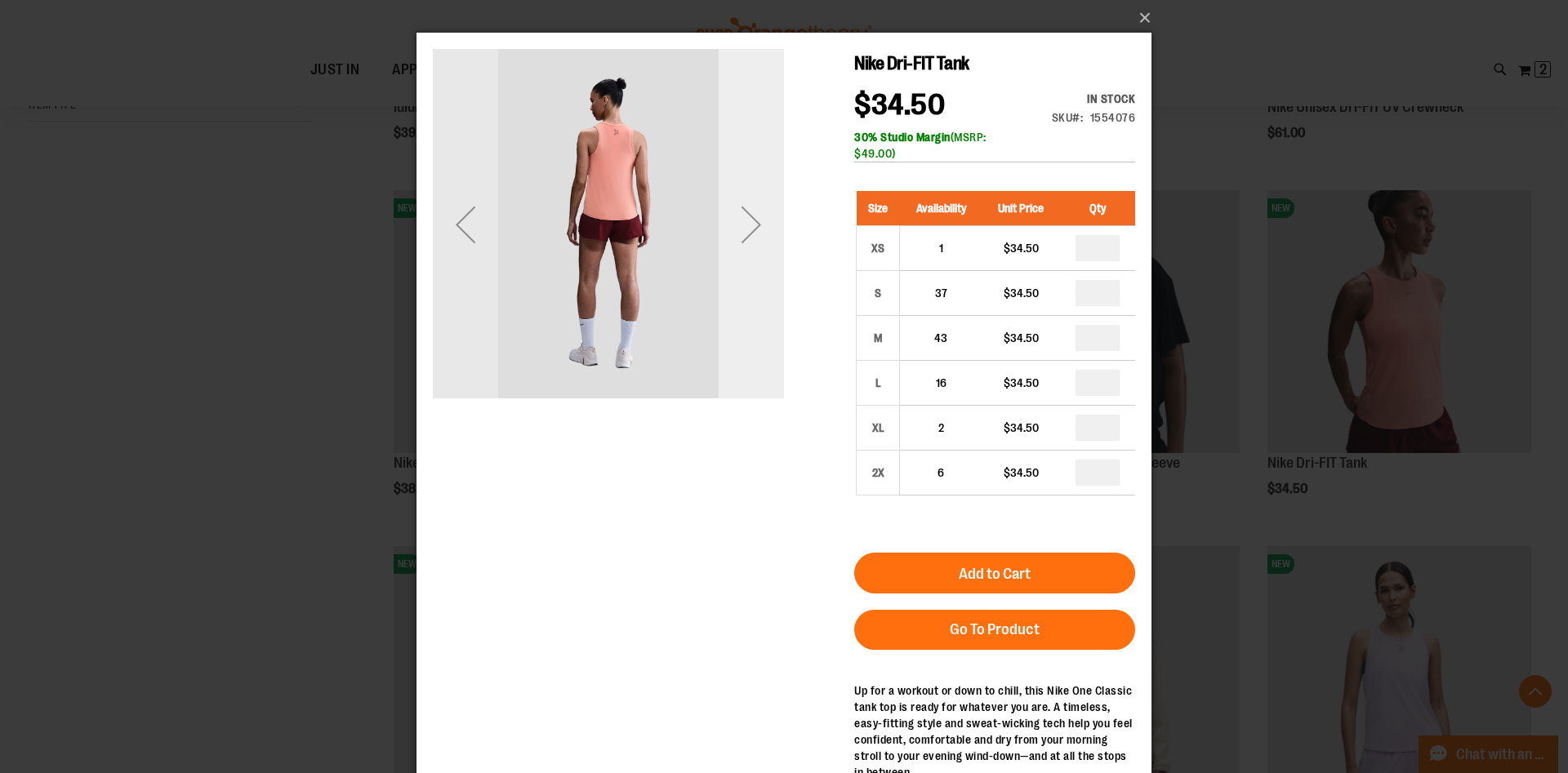
click at [768, 191] on div "Next" at bounding box center [751, 225] width 65 height 351
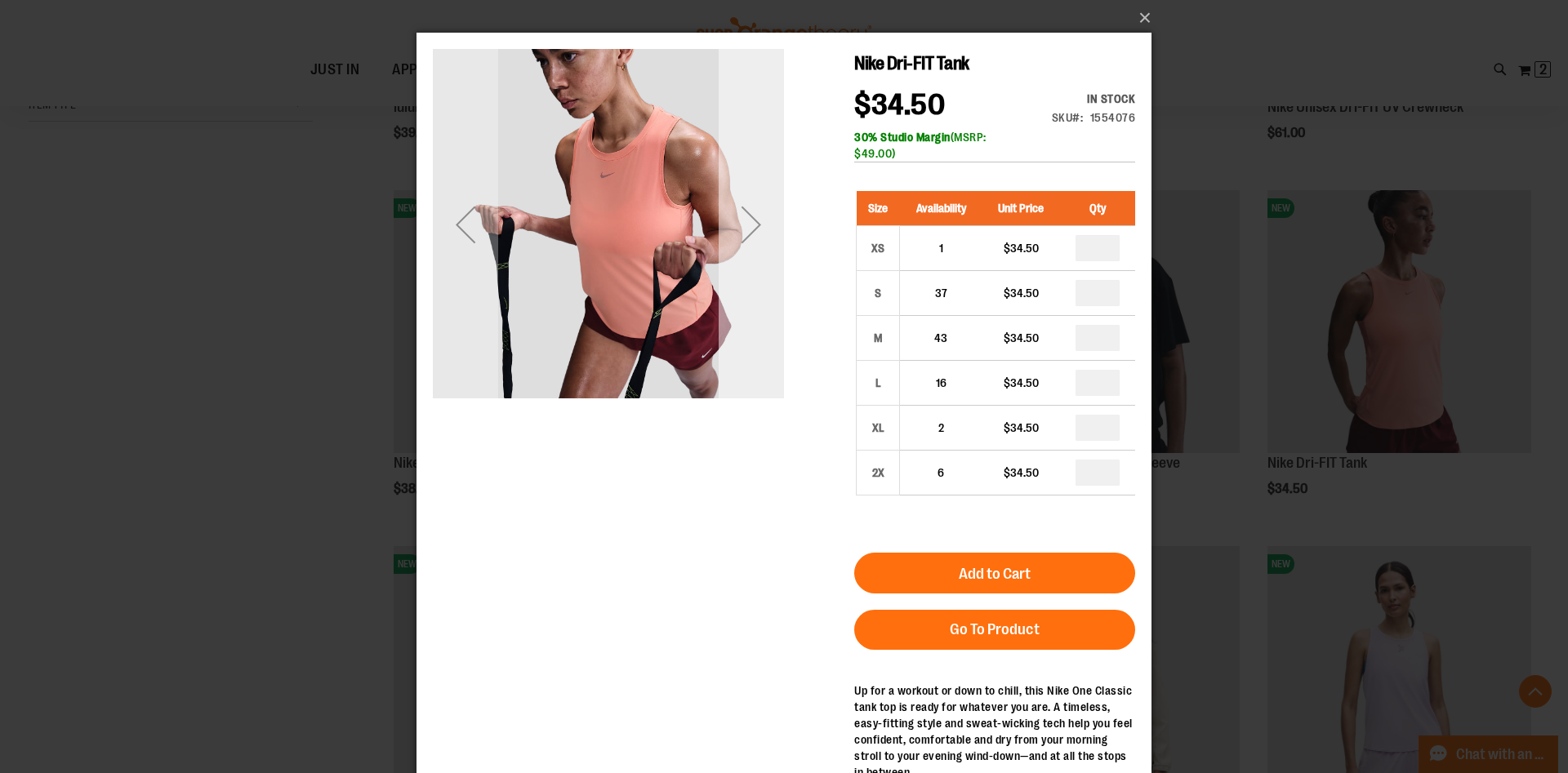
click at [768, 191] on div "Next" at bounding box center [751, 225] width 65 height 351
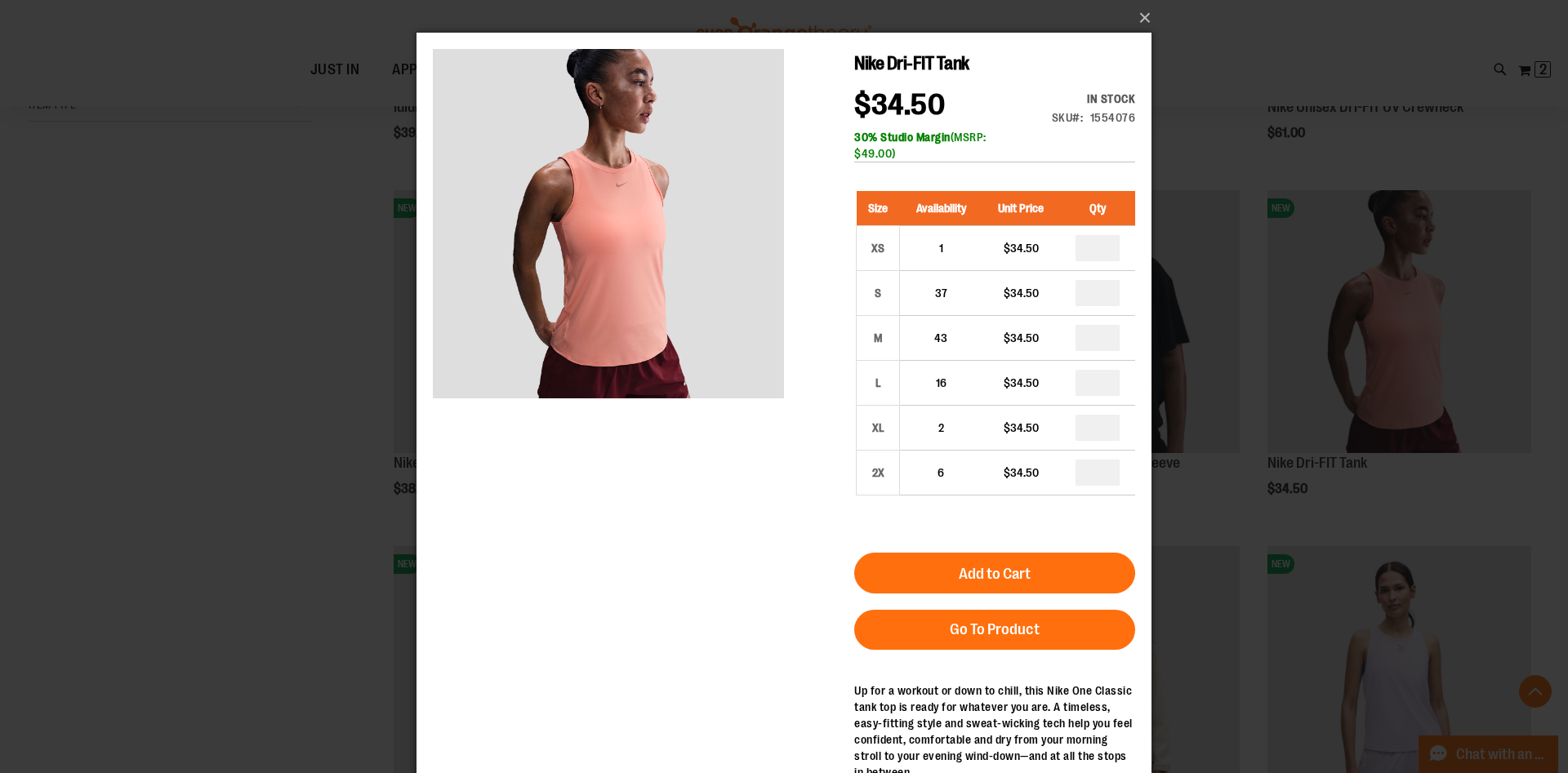
click at [145, 279] on div "×" at bounding box center [784, 386] width 1568 height 773
